Goal: Find specific page/section: Find specific page/section

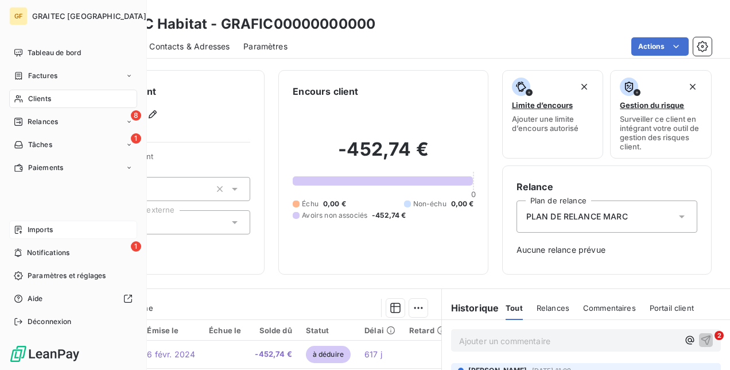
click at [18, 235] on div "Imports" at bounding box center [73, 229] width 128 height 18
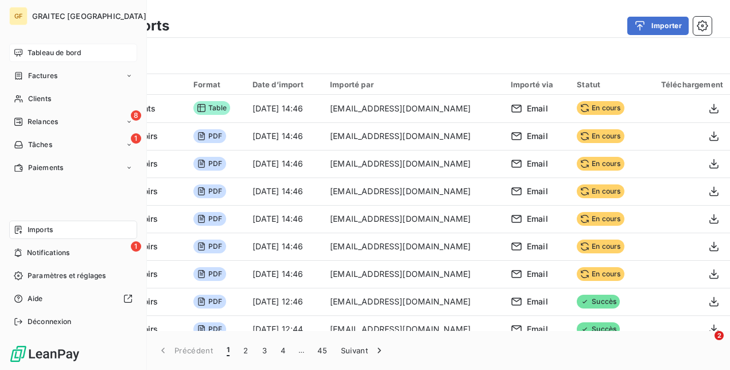
click at [17, 55] on icon at bounding box center [18, 52] width 8 height 7
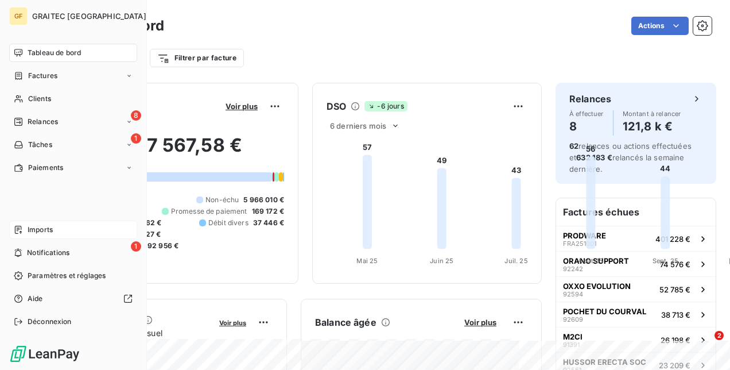
click at [29, 229] on span "Imports" at bounding box center [40, 230] width 25 height 10
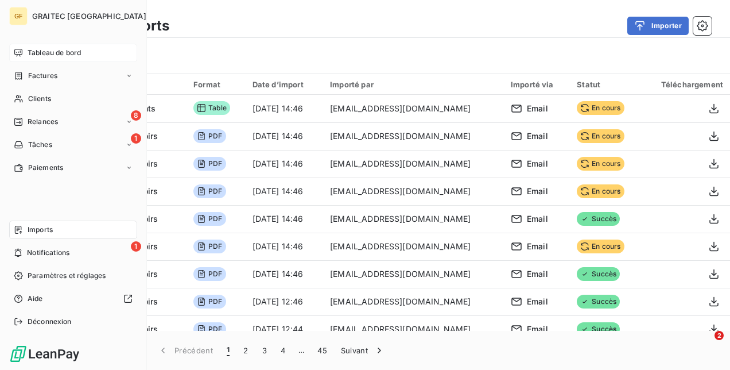
click at [25, 52] on div "Tableau de bord" at bounding box center [73, 53] width 128 height 18
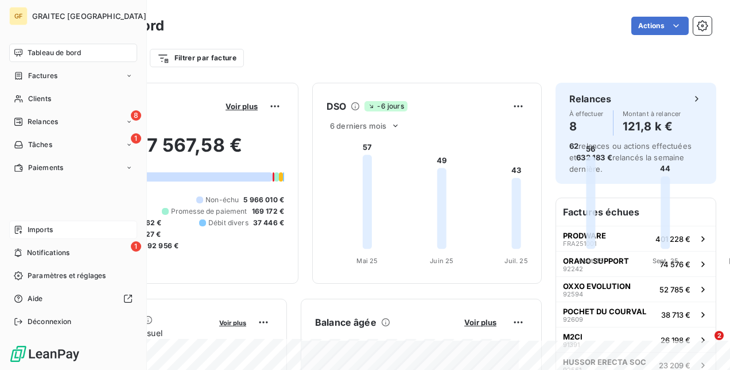
click at [53, 234] on div "Imports" at bounding box center [73, 229] width 128 height 18
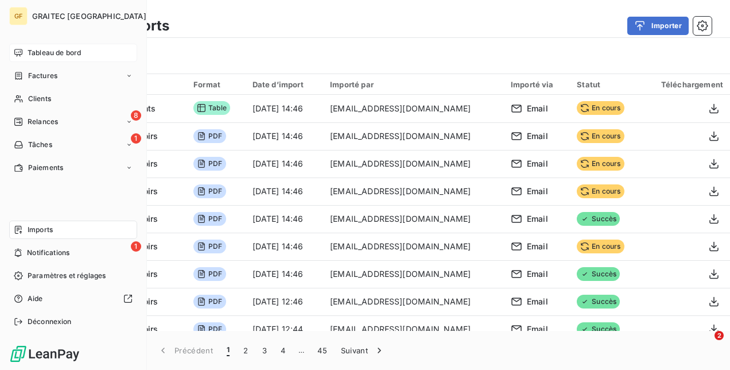
click at [11, 53] on div "Tableau de bord" at bounding box center [73, 53] width 128 height 18
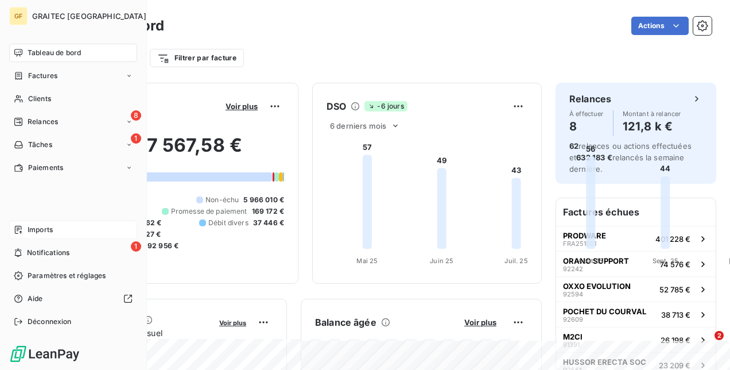
click at [44, 226] on span "Imports" at bounding box center [40, 230] width 25 height 10
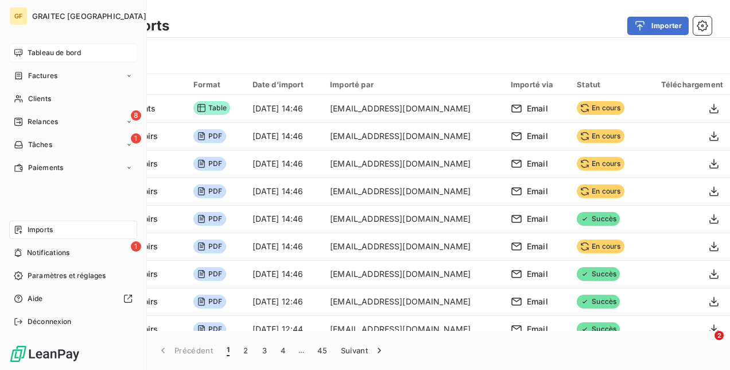
click at [40, 51] on span "Tableau de bord" at bounding box center [54, 53] width 53 height 10
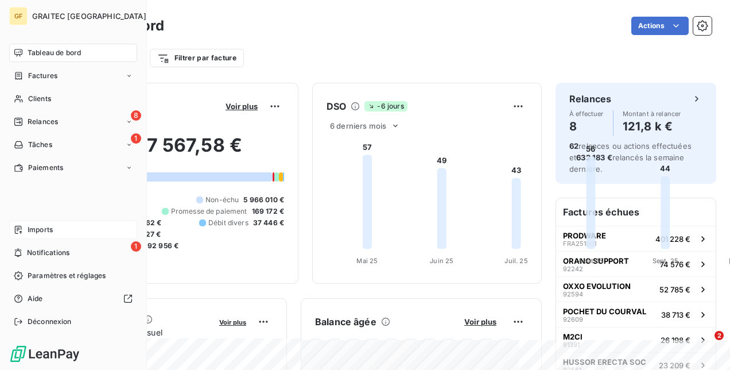
click at [28, 229] on span "Imports" at bounding box center [40, 230] width 25 height 10
click at [30, 229] on span "Imports" at bounding box center [40, 230] width 25 height 10
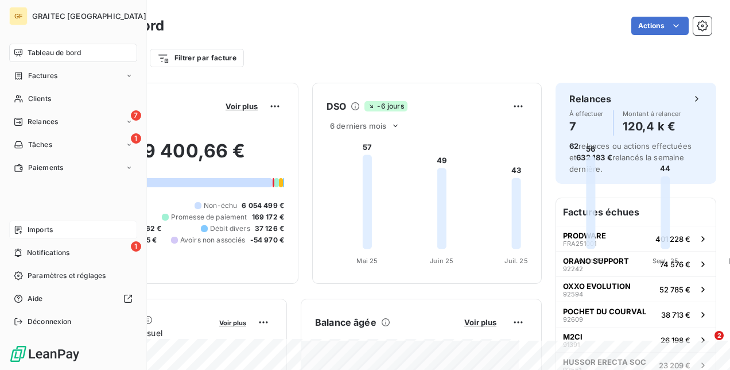
click at [16, 226] on icon at bounding box center [18, 229] width 9 height 9
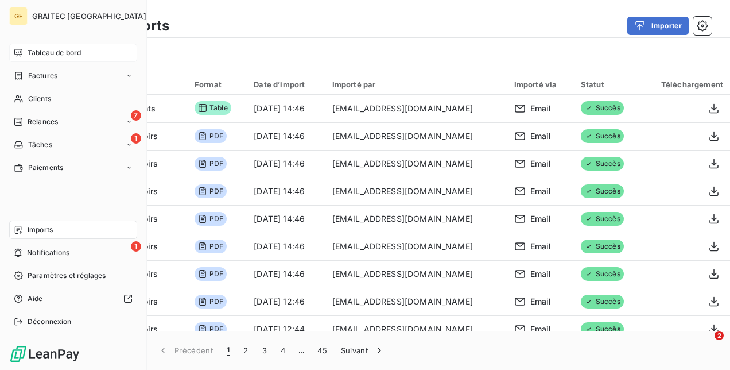
click at [52, 49] on span "Tableau de bord" at bounding box center [54, 53] width 53 height 10
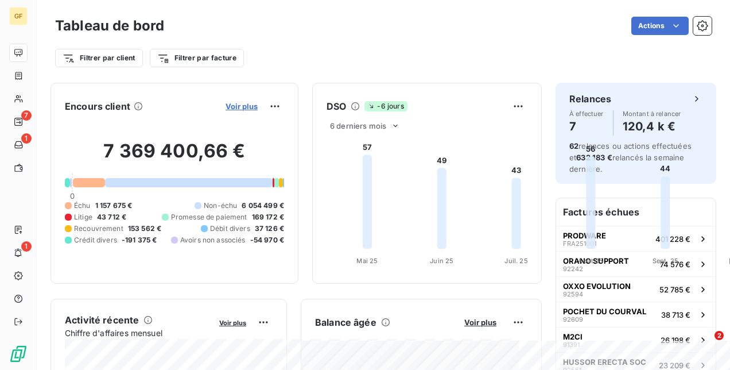
click at [258, 105] on span "Voir plus" at bounding box center [242, 106] width 32 height 9
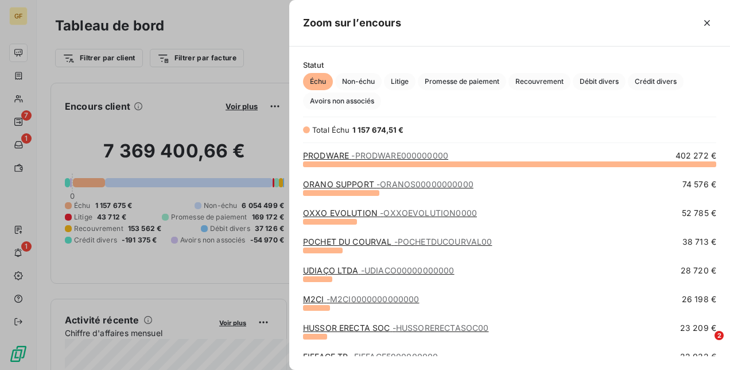
scroll to position [198, 432]
click at [367, 104] on span "Avoirs non associés" at bounding box center [342, 100] width 78 height 17
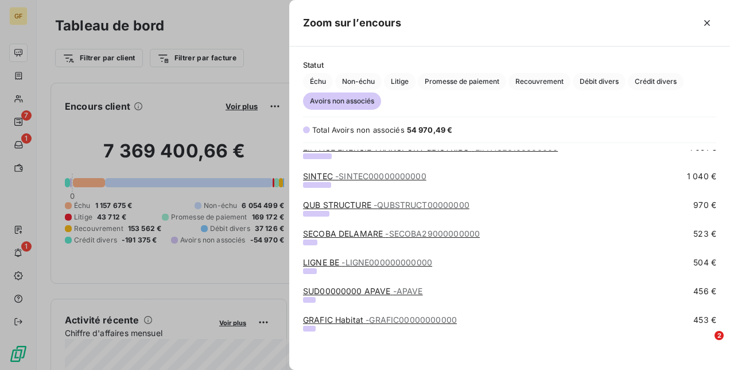
scroll to position [0, 0]
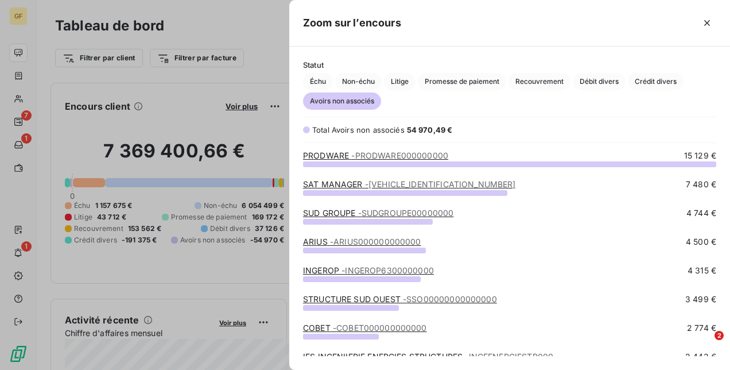
click at [265, 31] on div at bounding box center [365, 185] width 730 height 370
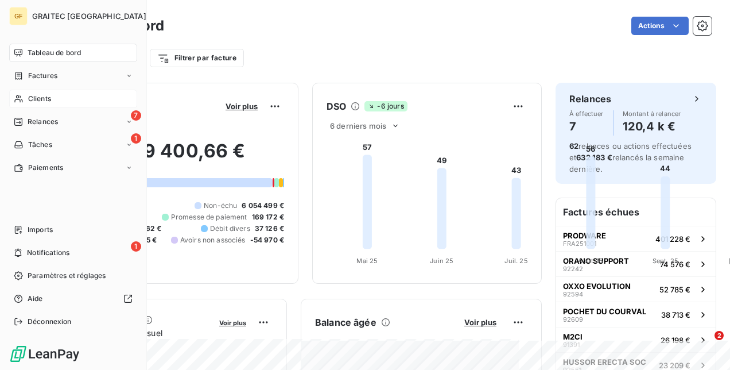
click at [44, 96] on span "Clients" at bounding box center [39, 99] width 23 height 10
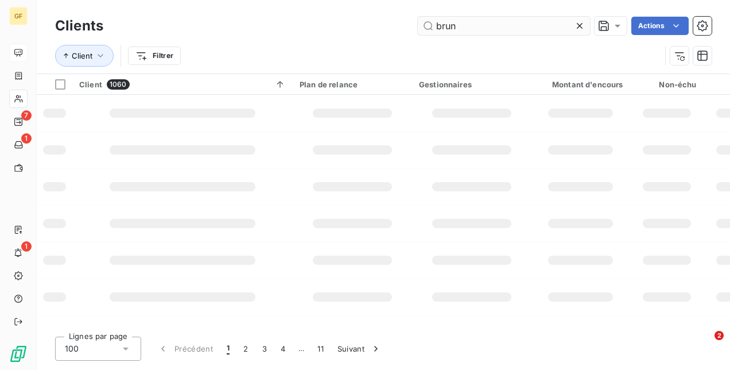
type input "brun"
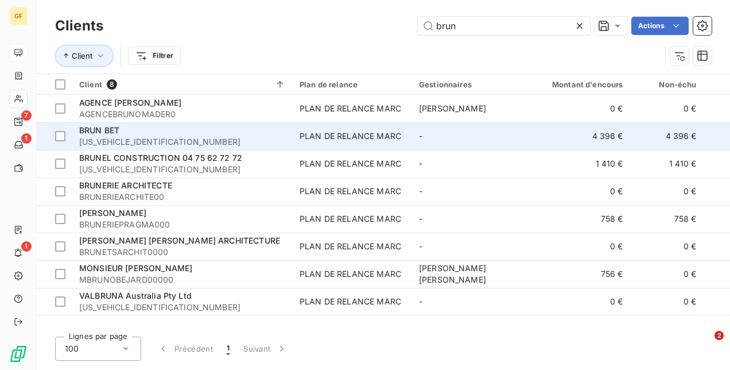
click at [238, 138] on span "[US_VEHICLE_IDENTIFICATION_NUMBER]" at bounding box center [182, 141] width 207 height 11
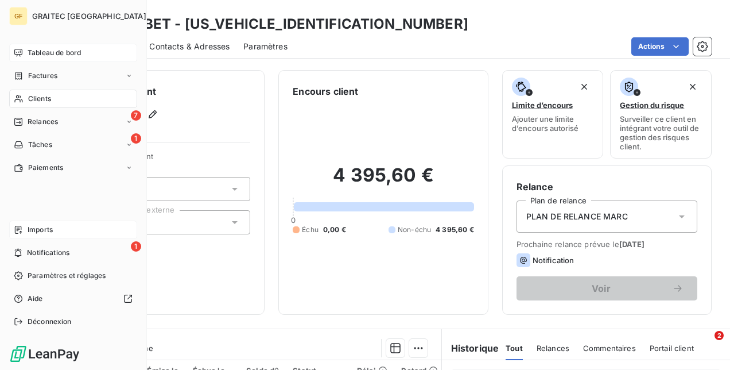
click at [26, 225] on div "Imports" at bounding box center [73, 229] width 128 height 18
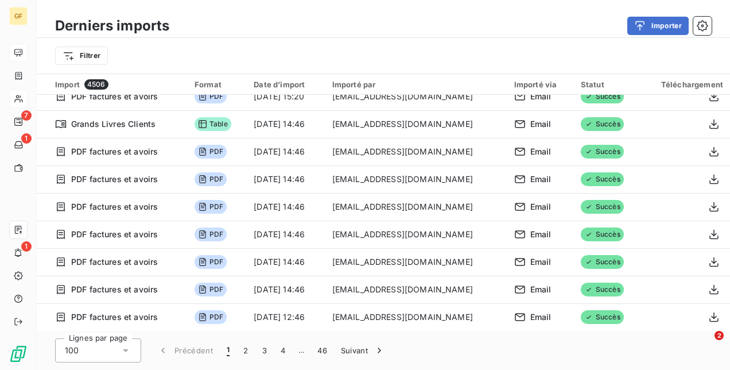
scroll to position [1206, 0]
